Goal: Find contact information: Find contact information

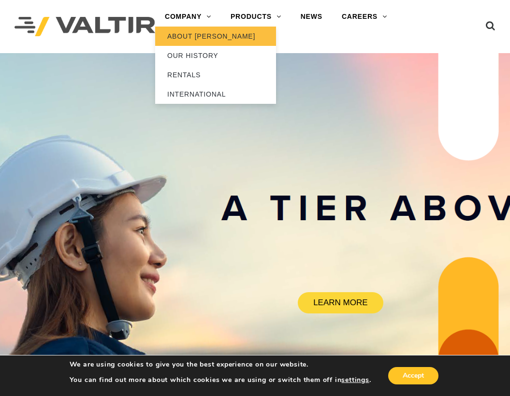
click at [184, 33] on link "ABOUT [PERSON_NAME]" at bounding box center [215, 36] width 121 height 19
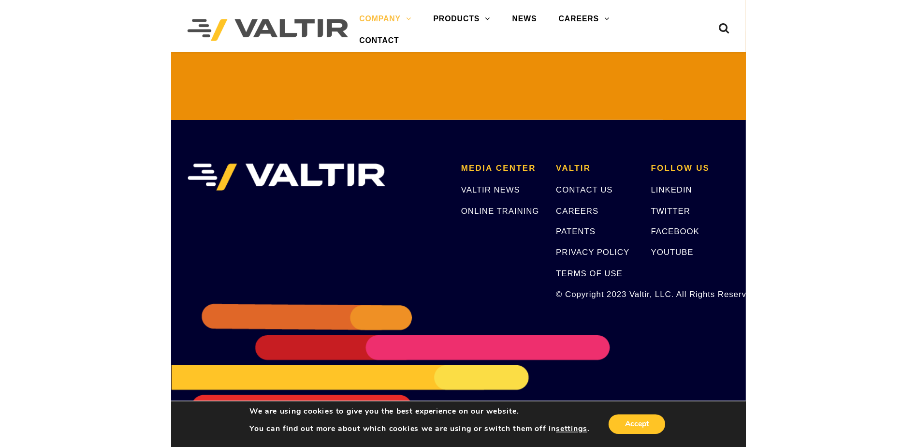
scroll to position [2133, 0]
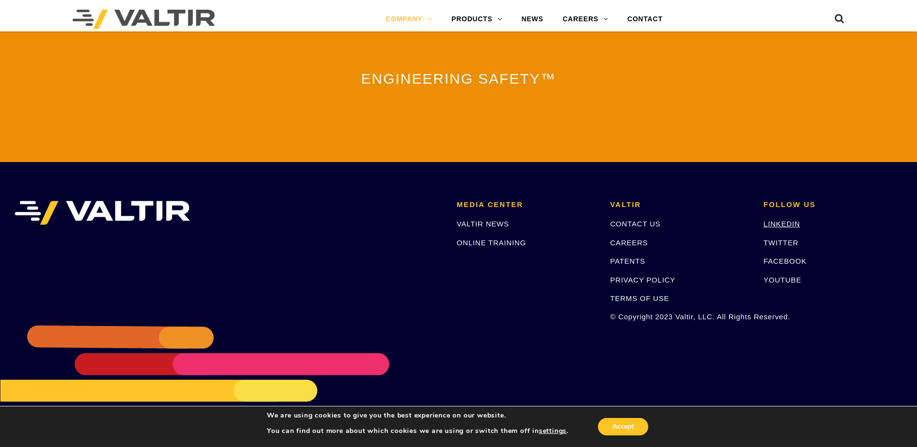
click at [509, 219] on link "LINKEDIN" at bounding box center [781, 223] width 37 height 8
click at [509, 219] on link "CONTACT US" at bounding box center [635, 223] width 50 height 8
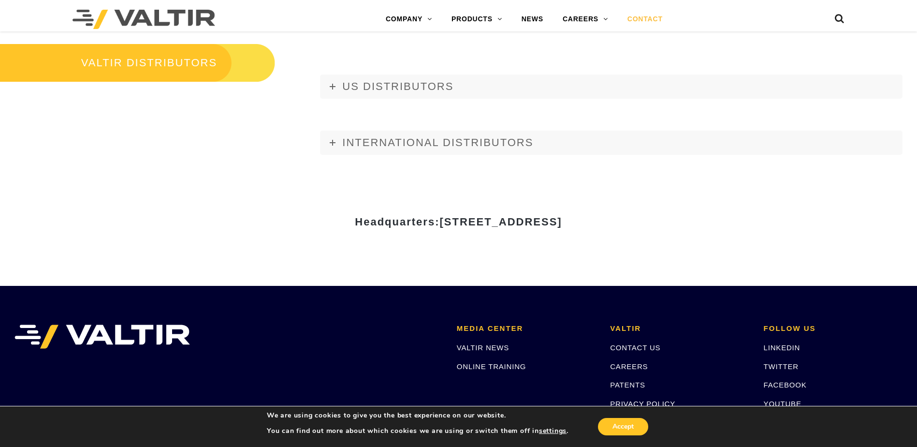
scroll to position [1208, 0]
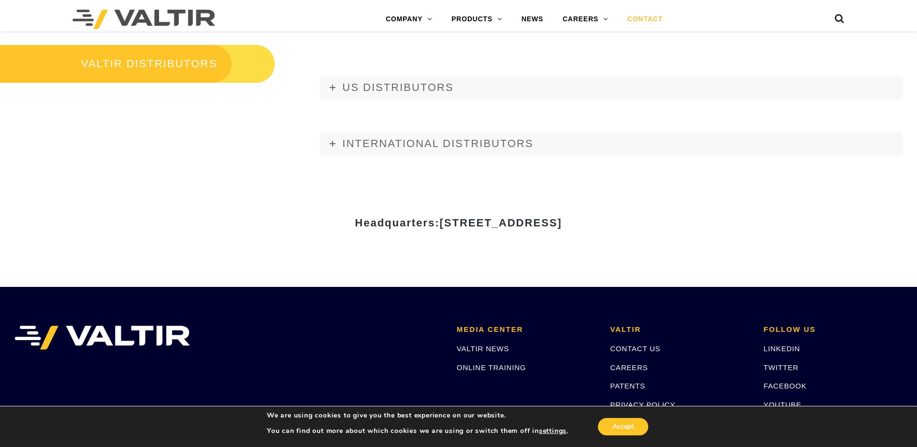
drag, startPoint x: 348, startPoint y: 225, endPoint x: 519, endPoint y: 224, distance: 170.6
click at [519, 224] on span "[STREET_ADDRESS]" at bounding box center [500, 222] width 122 height 12
click at [562, 225] on span "[STREET_ADDRESS]" at bounding box center [500, 222] width 122 height 12
